Goal: Transaction & Acquisition: Purchase product/service

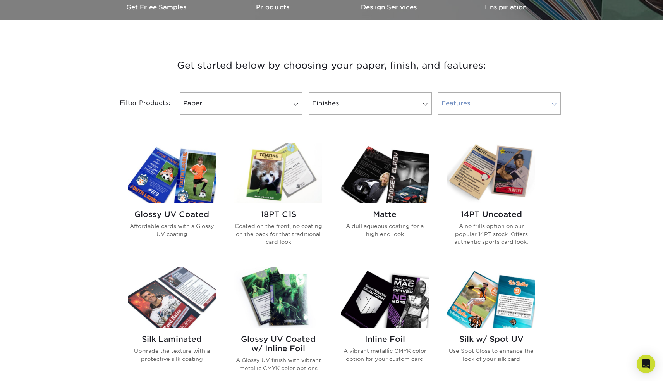
scroll to position [248, 0]
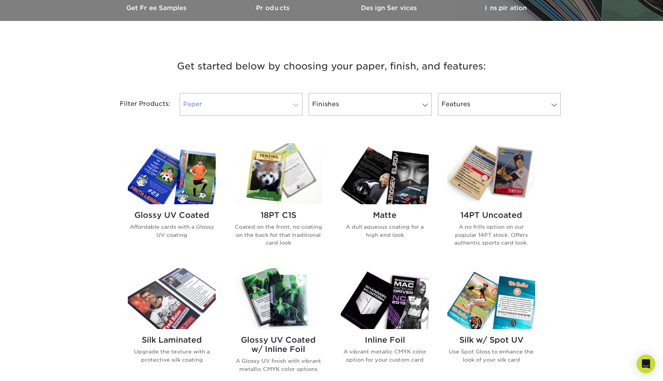
click at [295, 106] on span at bounding box center [296, 105] width 11 height 6
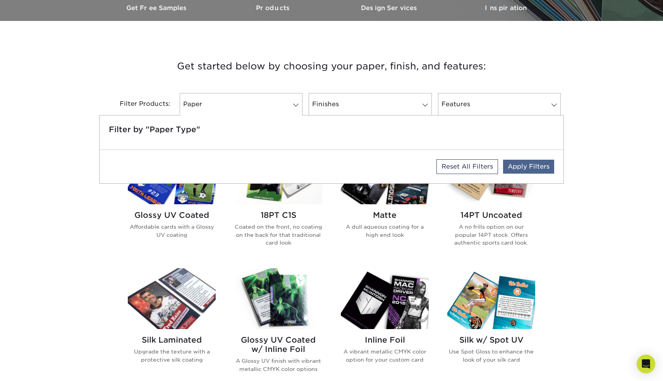
click at [520, 165] on link "Apply Filters" at bounding box center [528, 167] width 51 height 14
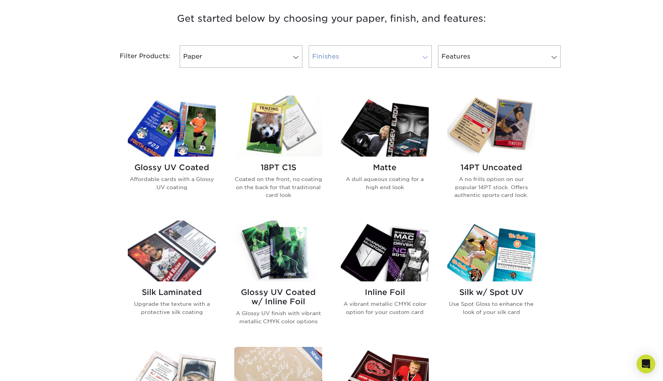
scroll to position [303, 0]
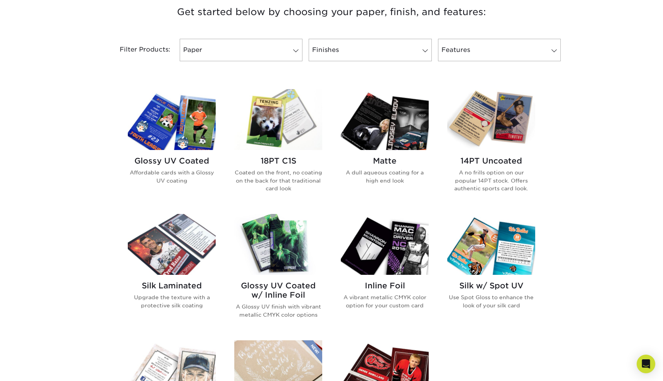
click at [154, 133] on img at bounding box center [172, 119] width 88 height 61
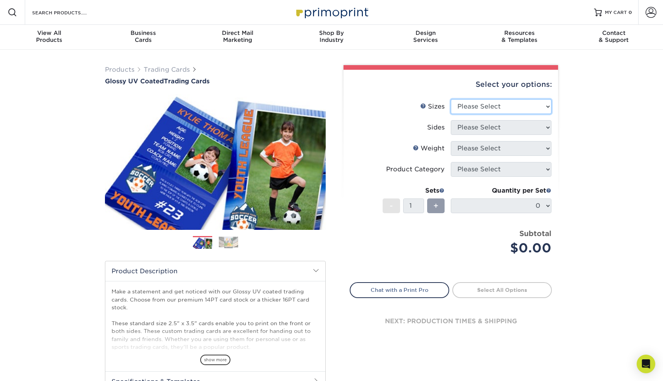
select select "2.50x3.50"
select select "13abbda7-1d64-4f25-8bb2-c179b224825d"
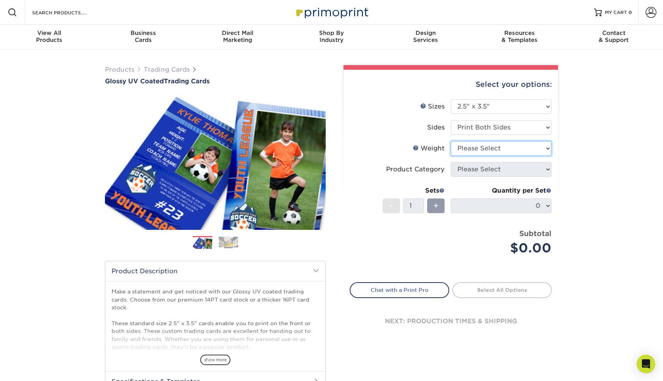
select select "18PTC1S"
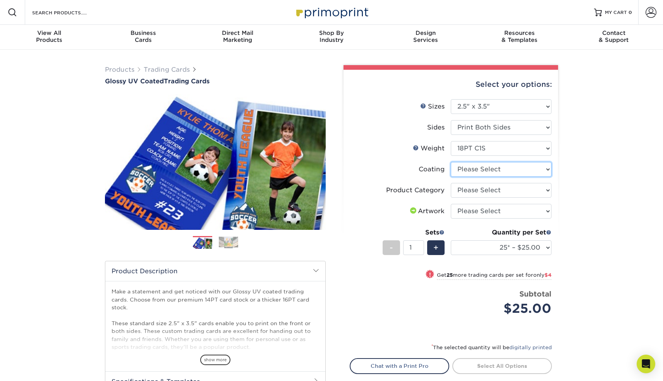
select select "1e8116af-acfc-44b1-83dc-8181aa338834"
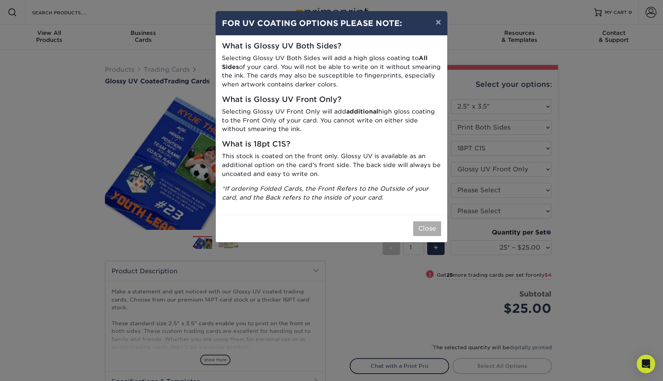
click at [428, 222] on button "Close" at bounding box center [427, 228] width 28 height 15
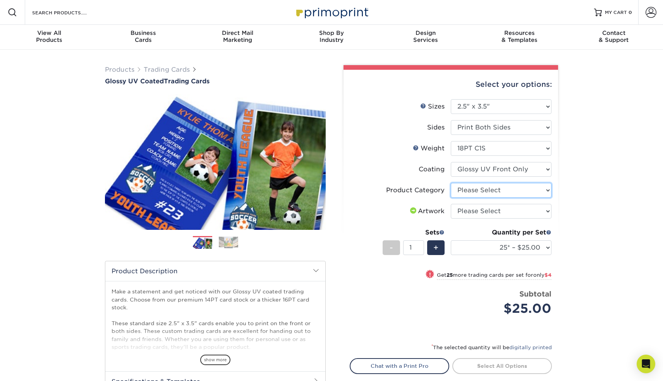
select select "c2f9bce9-36c2-409d-b101-c29d9d031e18"
select select "upload"
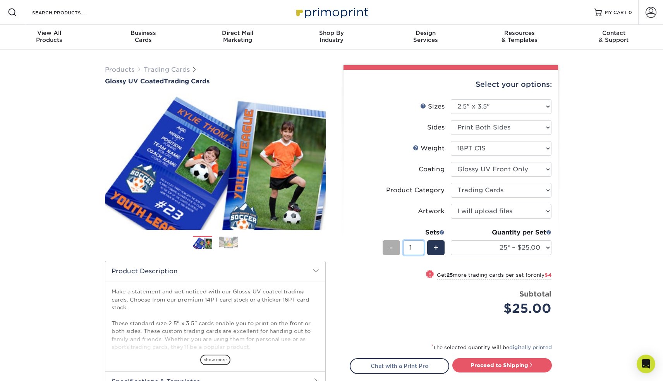
drag, startPoint x: 413, startPoint y: 248, endPoint x: 400, endPoint y: 247, distance: 14.0
click at [400, 247] on div "- 1 +" at bounding box center [414, 248] width 62 height 17
type input "50"
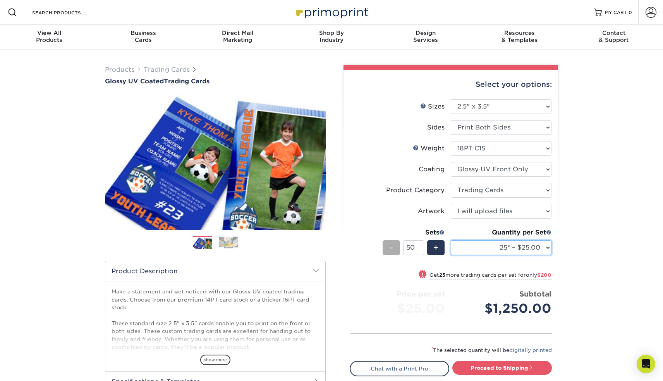
select select "25* – $25.00"
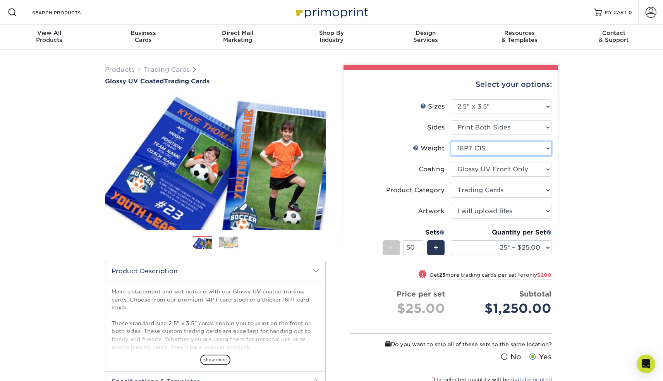
select select "16PT"
select select "-1"
select select
select select "-1"
